Goal: Find specific page/section: Find specific page/section

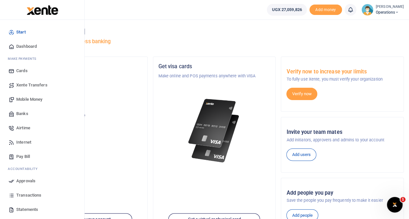
click at [27, 193] on span "Transactions" at bounding box center [28, 195] width 25 height 7
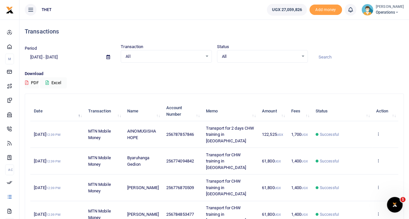
click at [240, 74] on p "Download" at bounding box center [214, 74] width 379 height 7
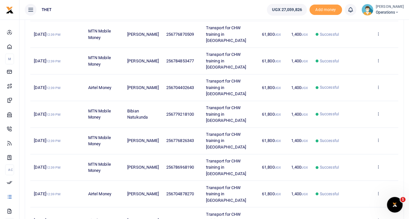
scroll to position [154, 0]
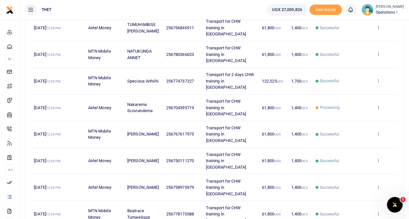
scroll to position [160, 0]
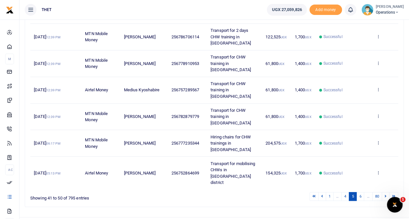
scroll to position [205, 0]
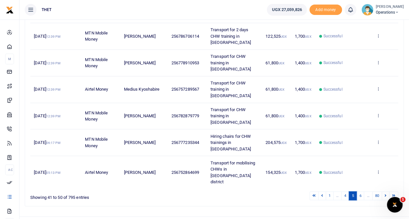
click at [354, 192] on link "5" at bounding box center [353, 196] width 8 height 9
click at [347, 192] on link "4" at bounding box center [345, 196] width 8 height 9
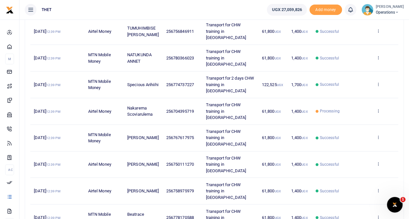
scroll to position [160, 0]
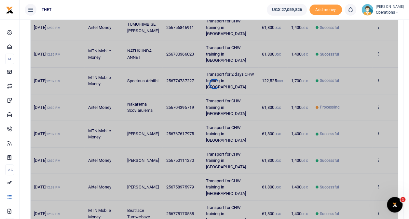
scroll to position [154, 0]
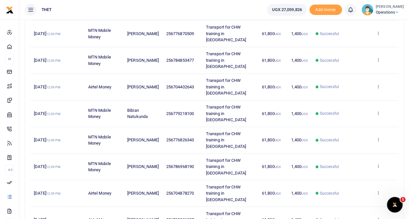
click at [376, 12] on span "Operations" at bounding box center [390, 12] width 28 height 6
click at [371, 48] on link "Logout" at bounding box center [390, 47] width 51 height 9
